Goal: Task Accomplishment & Management: Use online tool/utility

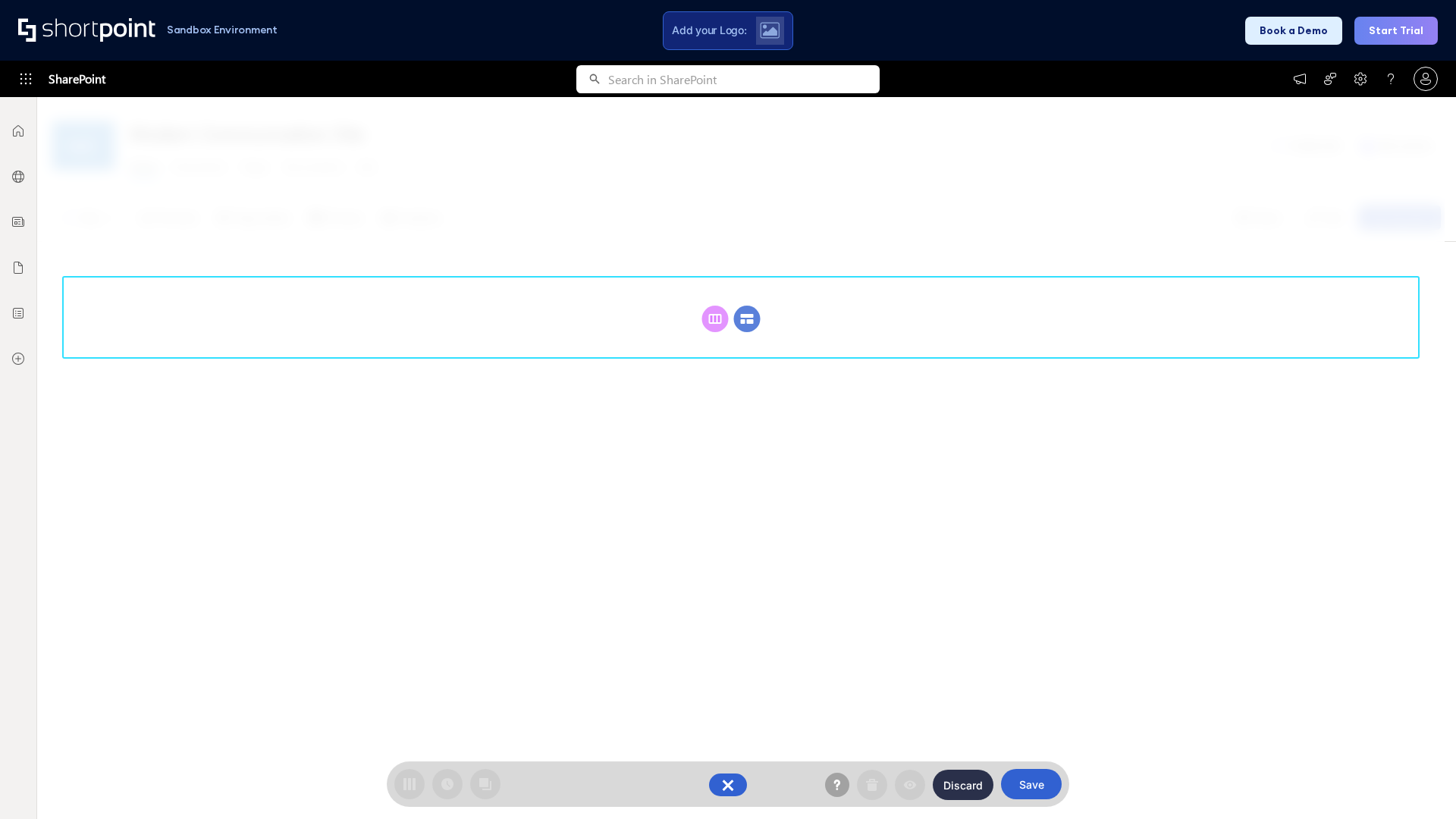
scroll to position [208, 0]
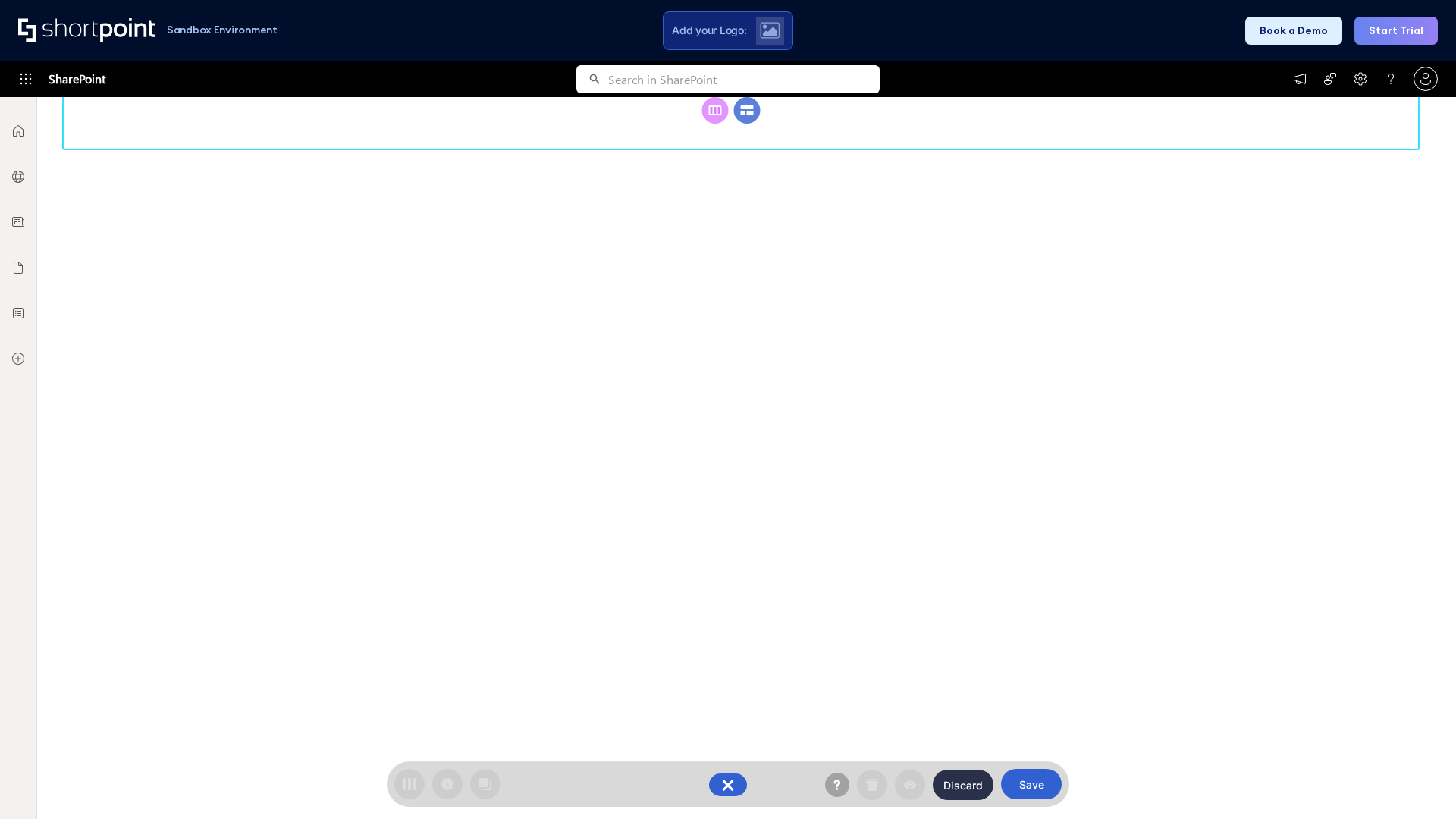
click at [747, 123] on circle at bounding box center [747, 110] width 27 height 27
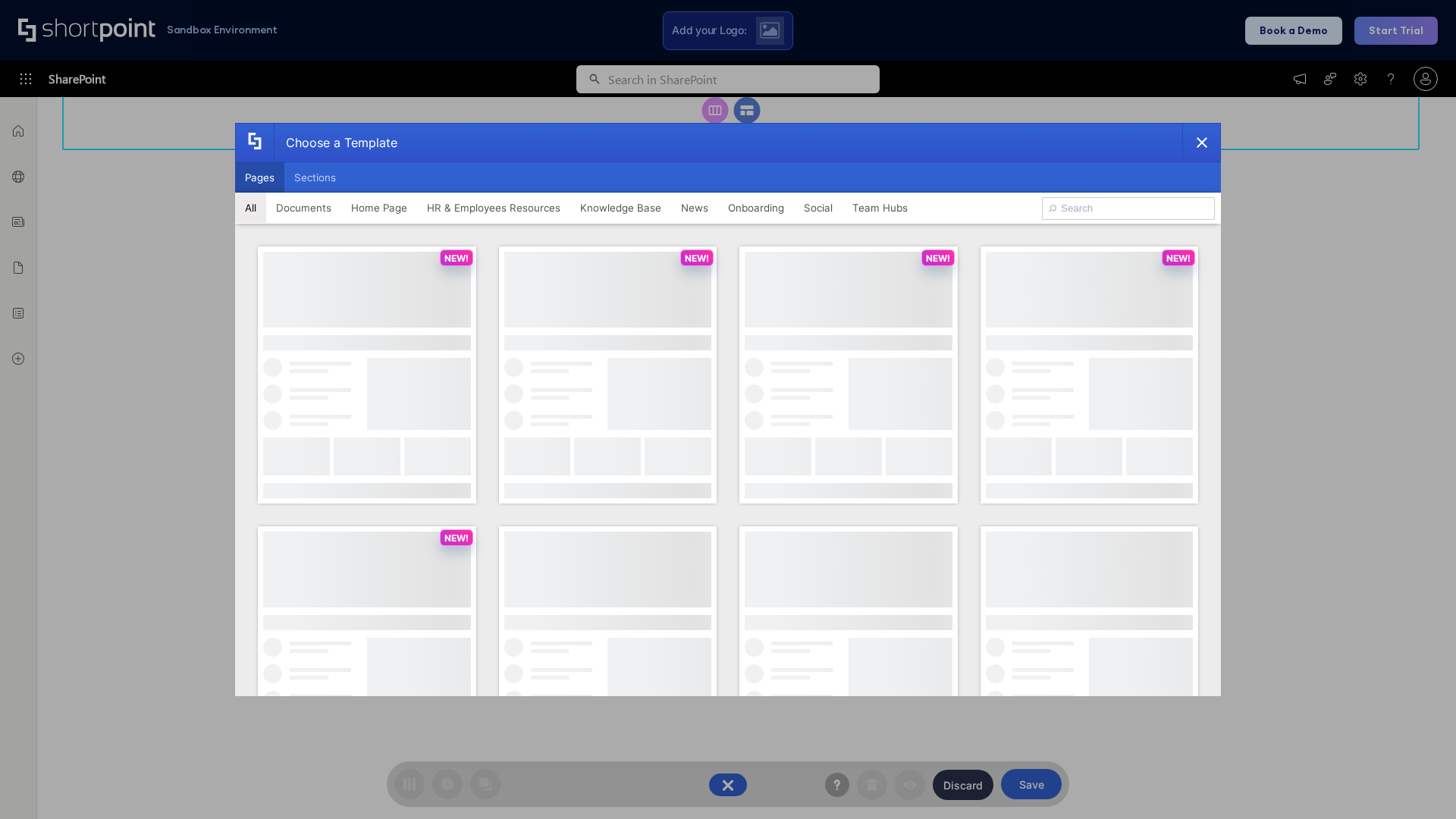
scroll to position [0, 0]
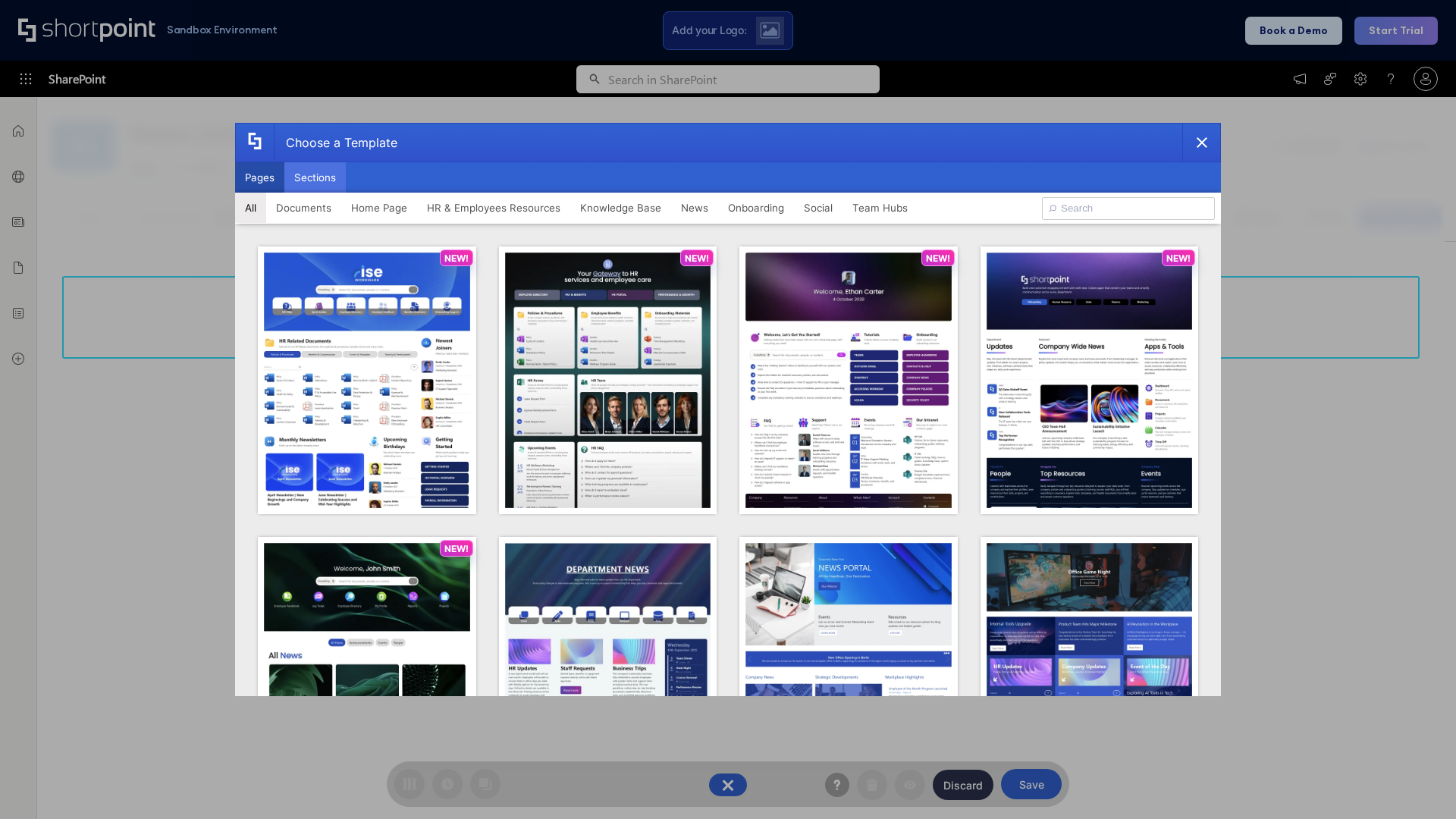
click at [314, 177] on button "Sections" at bounding box center [314, 177] width 61 height 30
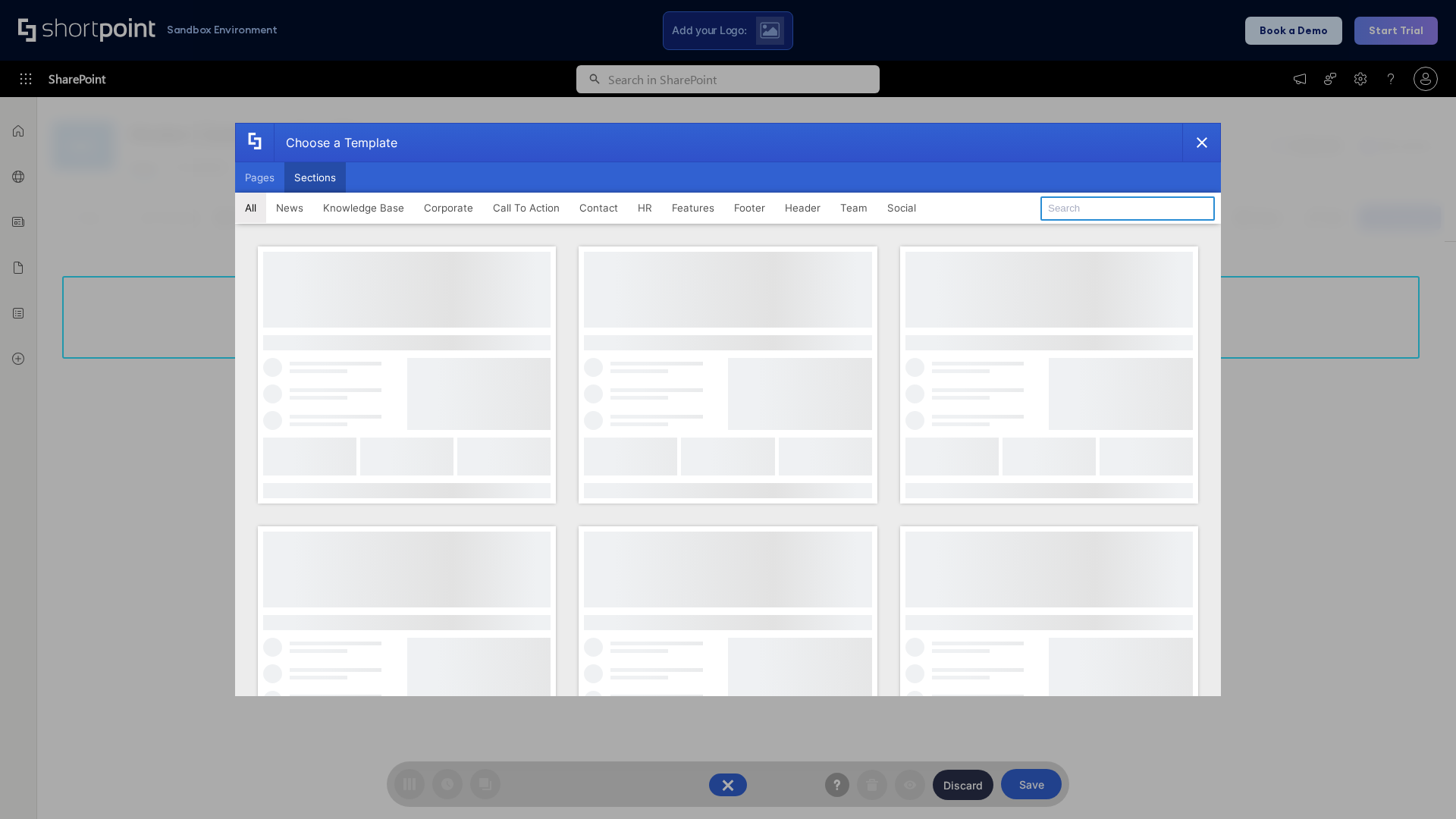
type input "CTA 3"
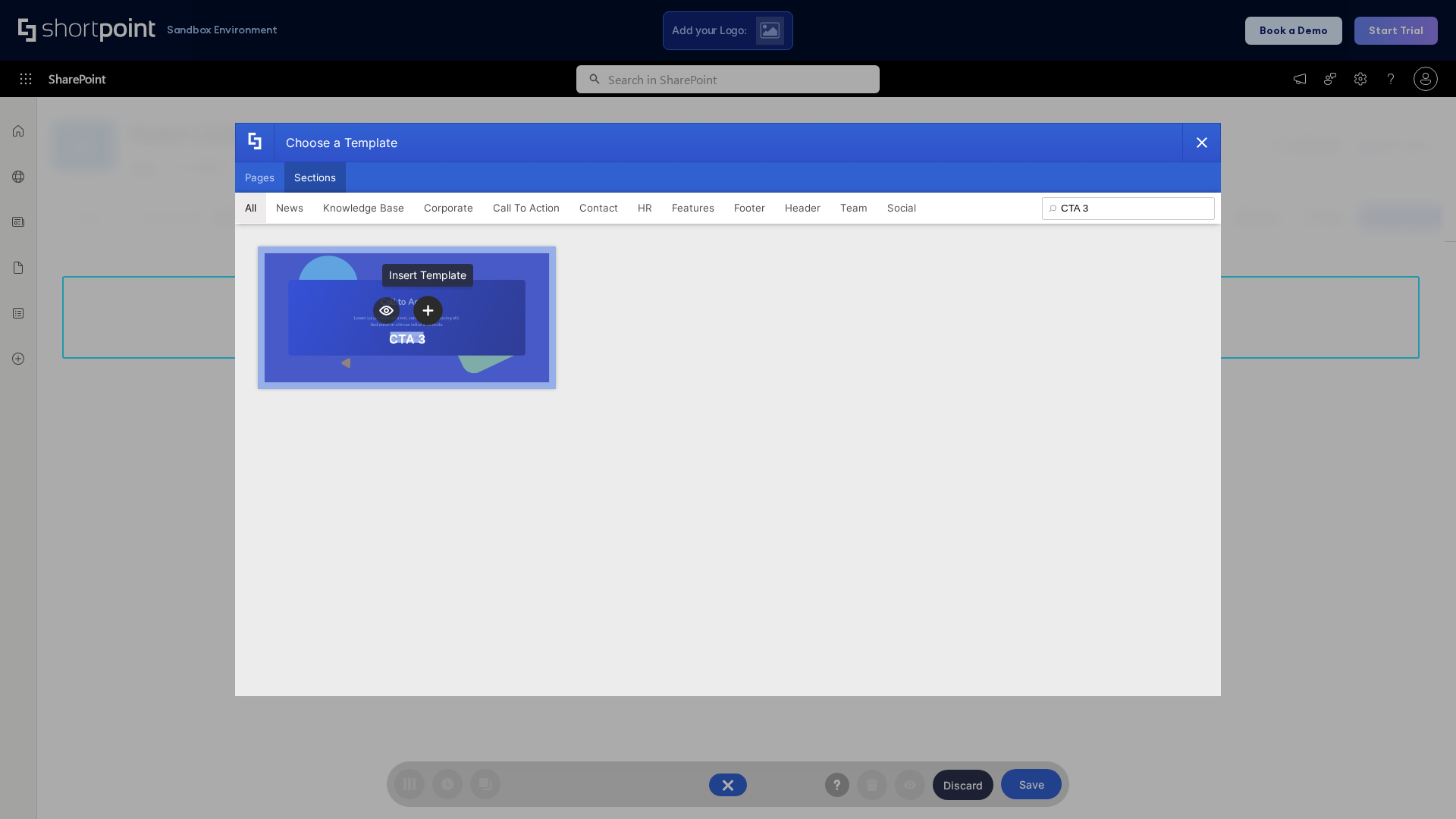
click at [428, 310] on icon "template selector" at bounding box center [428, 311] width 11 height 11
